Goal: Check status: Check status

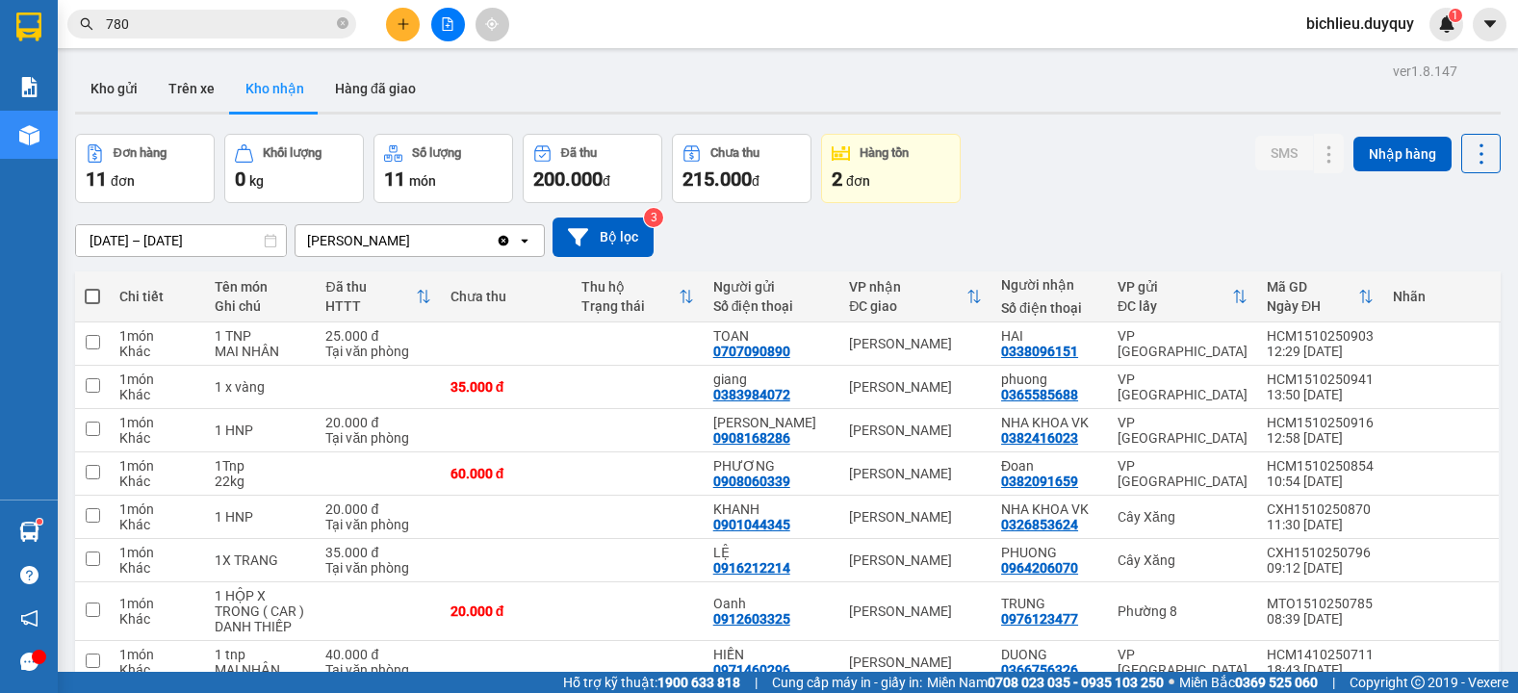
scroll to position [193, 0]
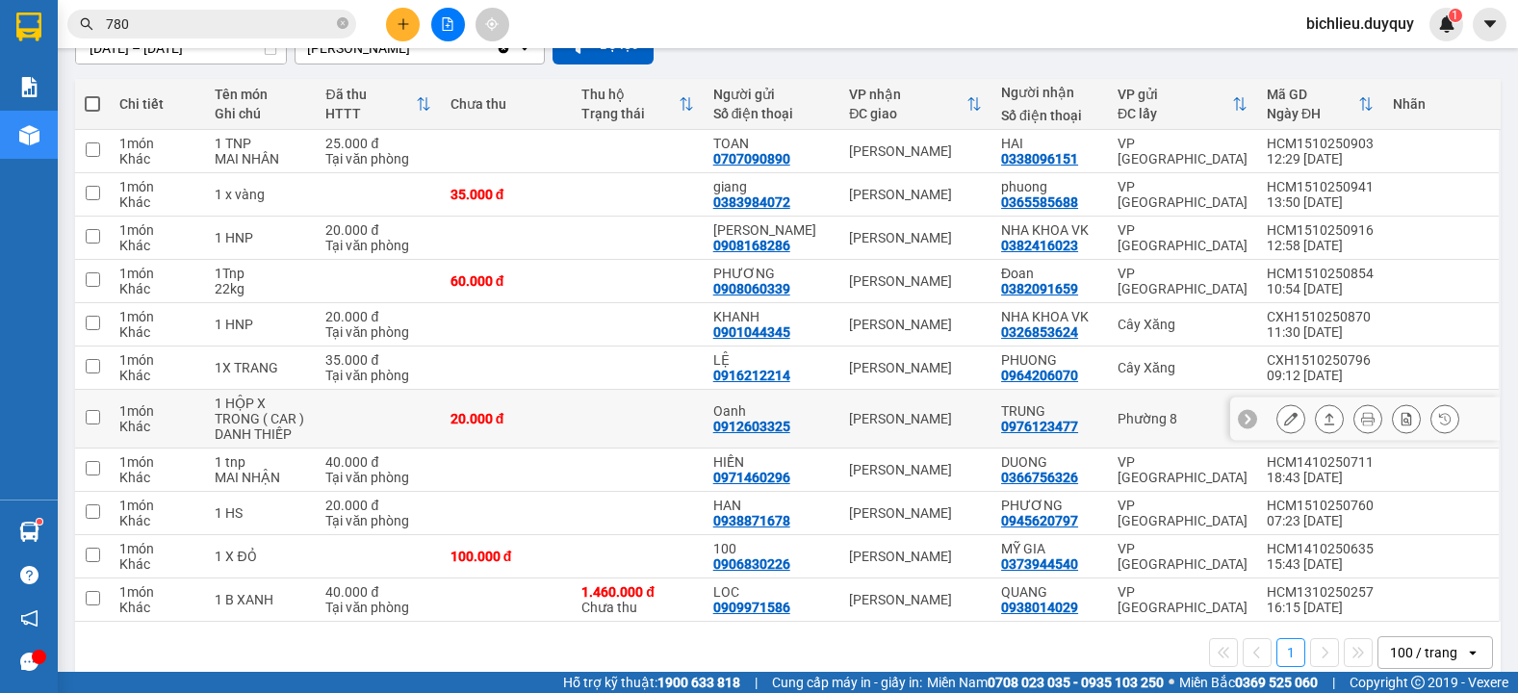
click at [1355, 442] on td "MTO1510250785 08:39 [DATE]" at bounding box center [1320, 419] width 126 height 59
checkbox input "true"
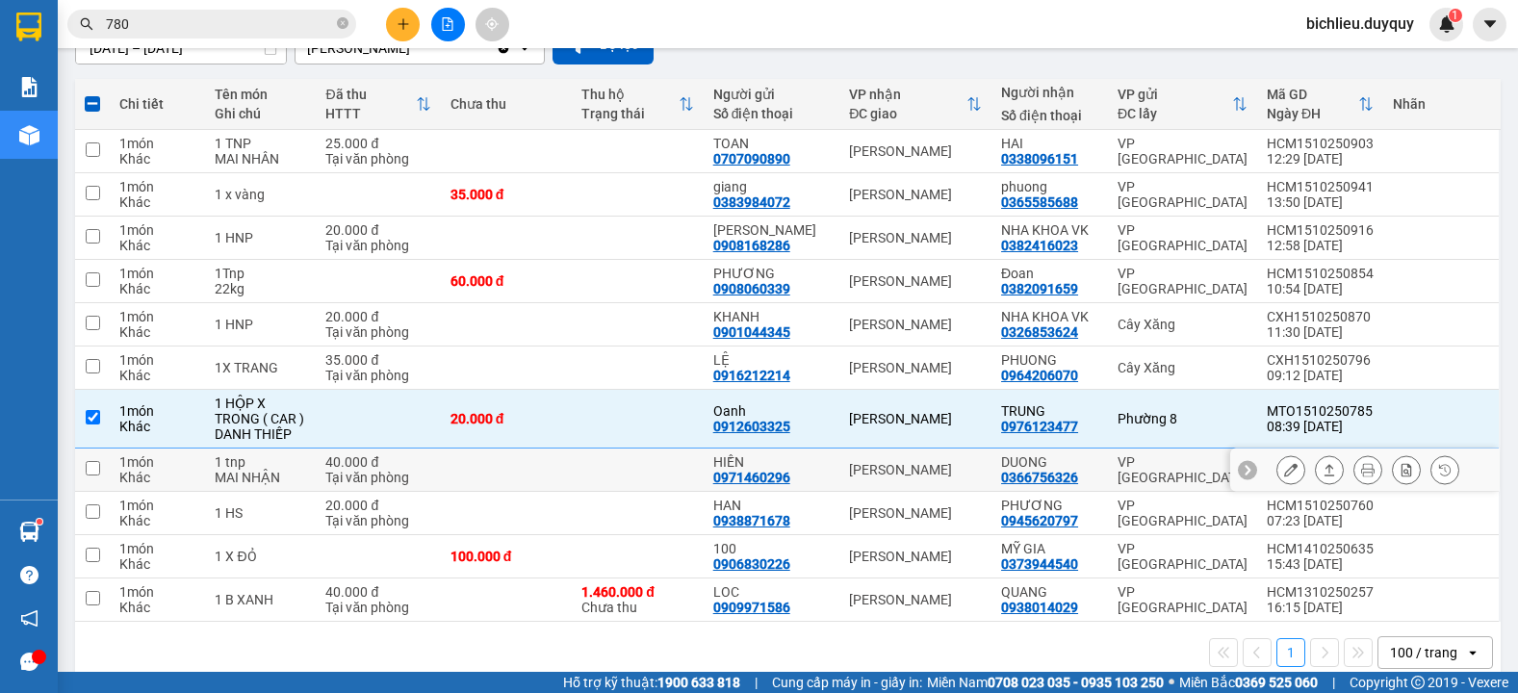
scroll to position [0, 0]
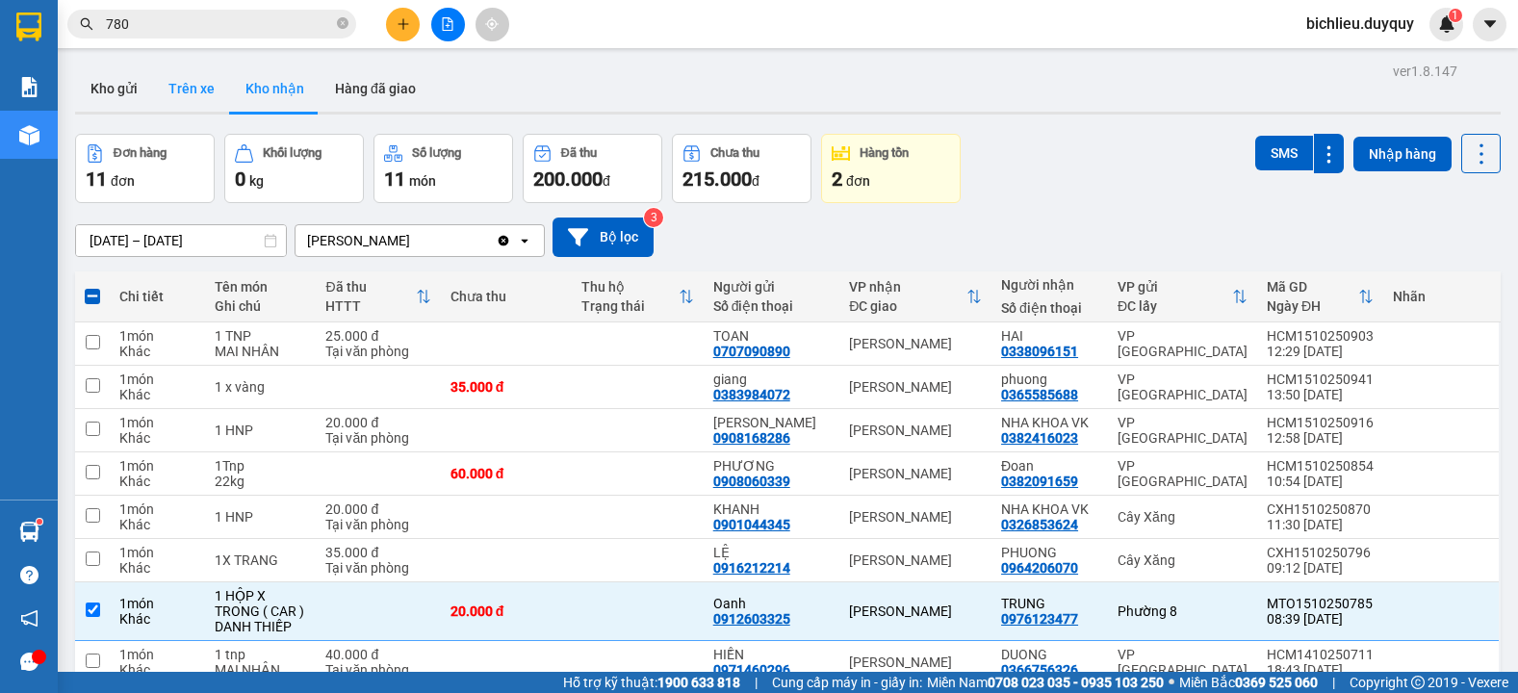
click at [200, 84] on button "Trên xe" at bounding box center [191, 88] width 77 height 46
type input "[DATE] – [DATE]"
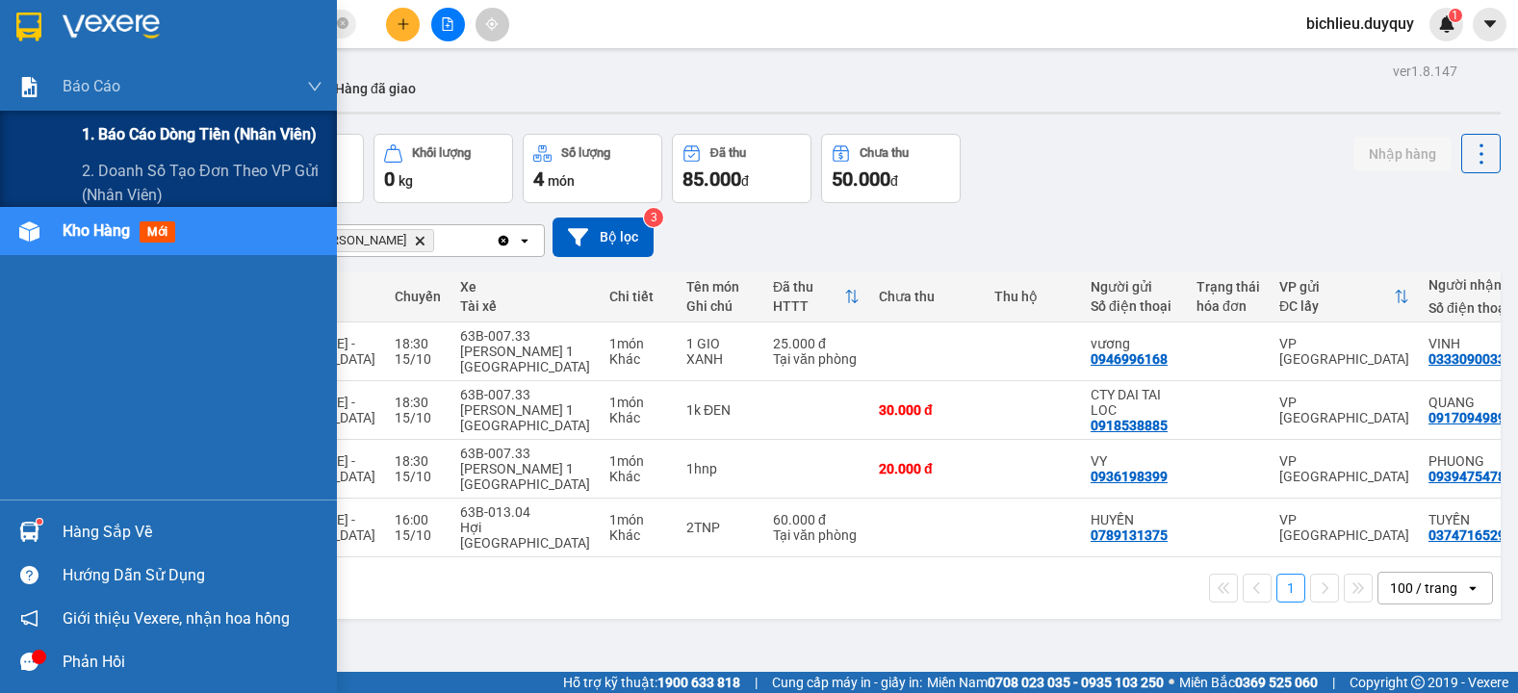
click at [153, 131] on span "1. Báo cáo dòng tiền (nhân viên)" at bounding box center [199, 134] width 235 height 24
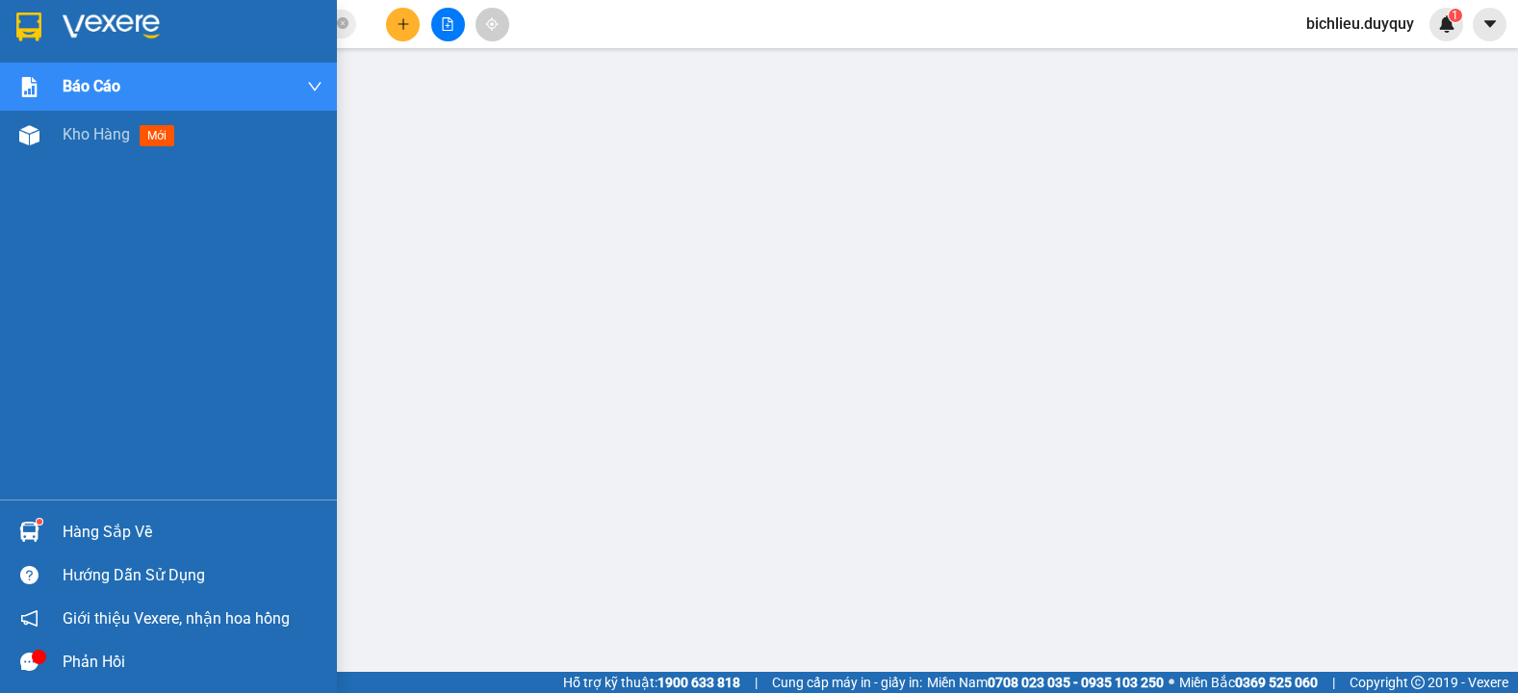
click at [37, 29] on img at bounding box center [28, 27] width 25 height 29
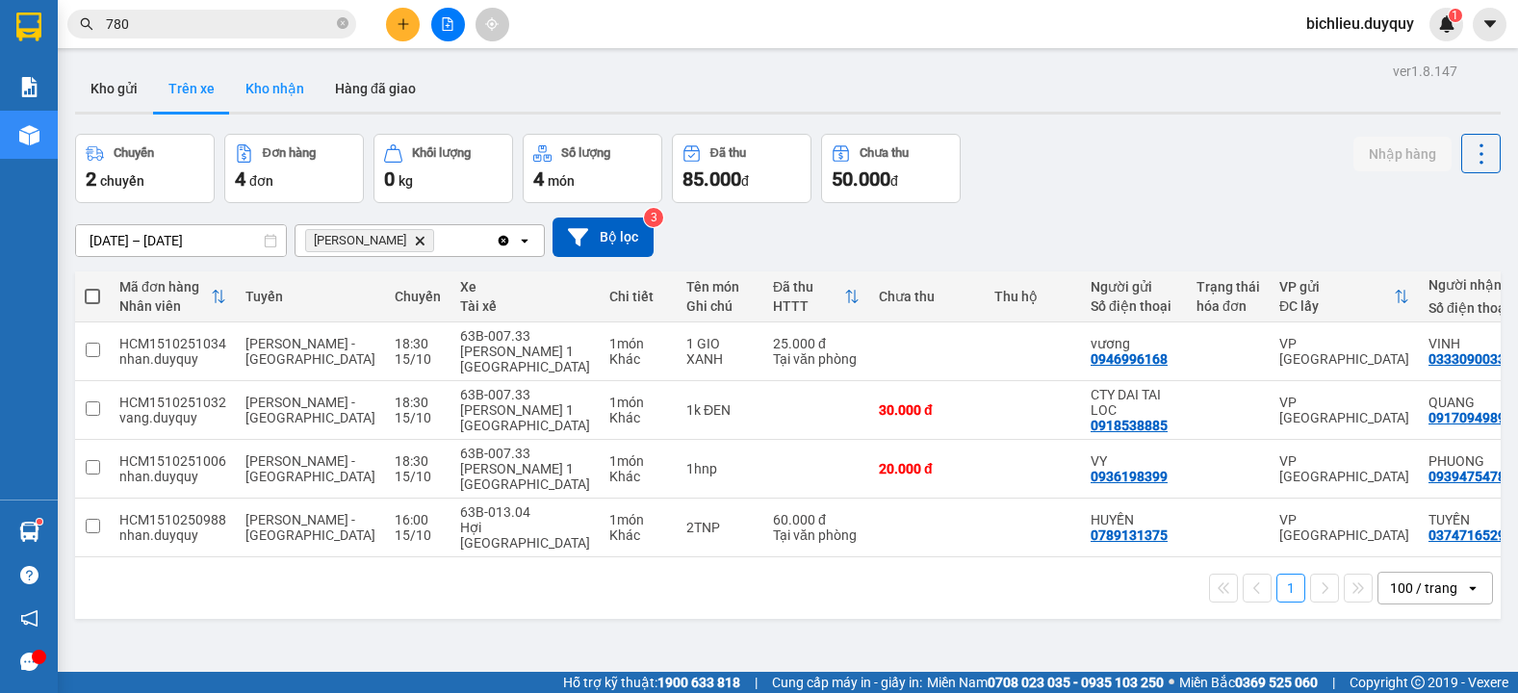
click at [282, 94] on button "Kho nhận" at bounding box center [275, 88] width 90 height 46
type input "[DATE] – [DATE]"
